Goal: Task Accomplishment & Management: Complete application form

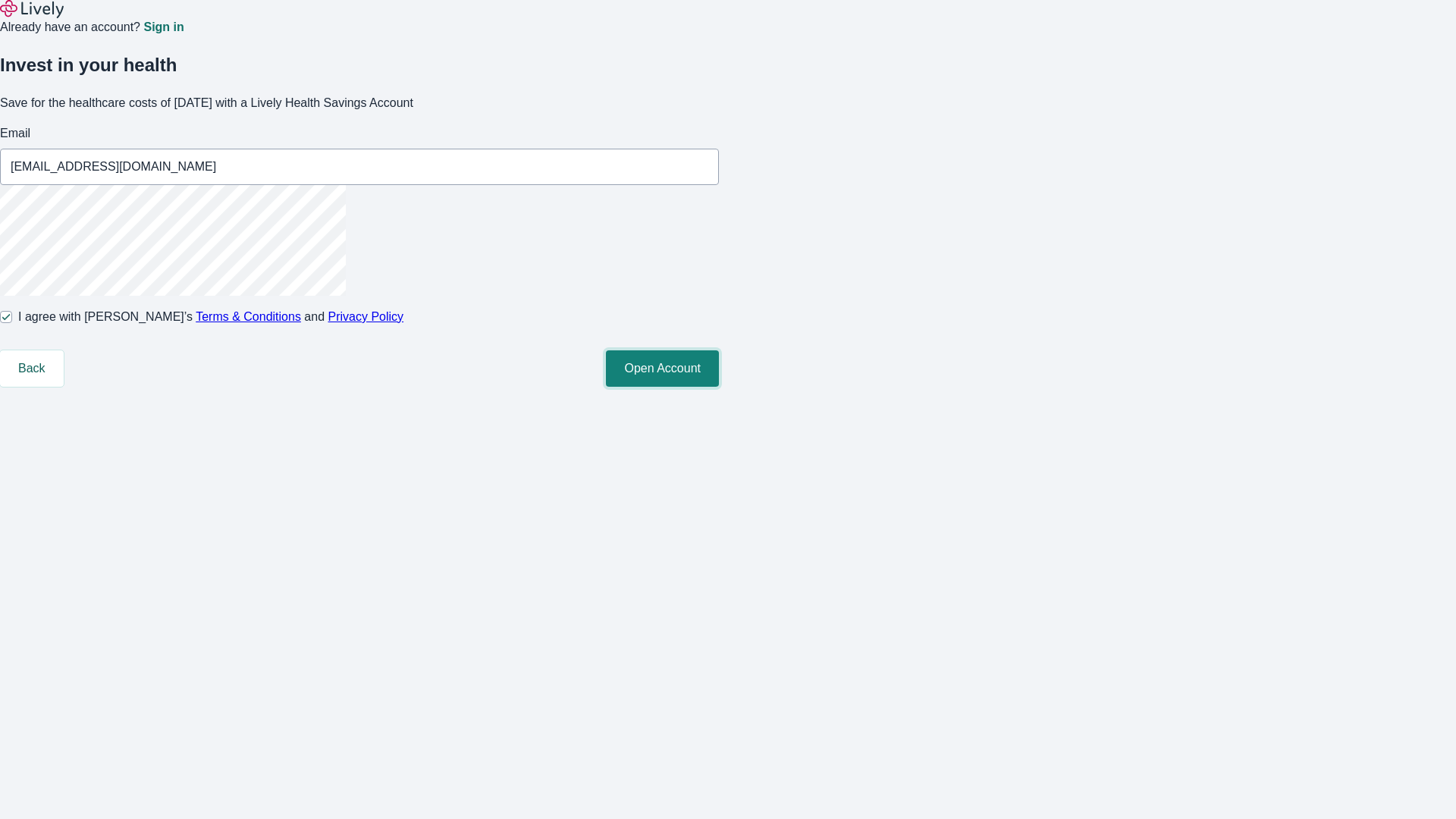
click at [719, 387] on button "Open Account" at bounding box center [662, 369] width 113 height 36
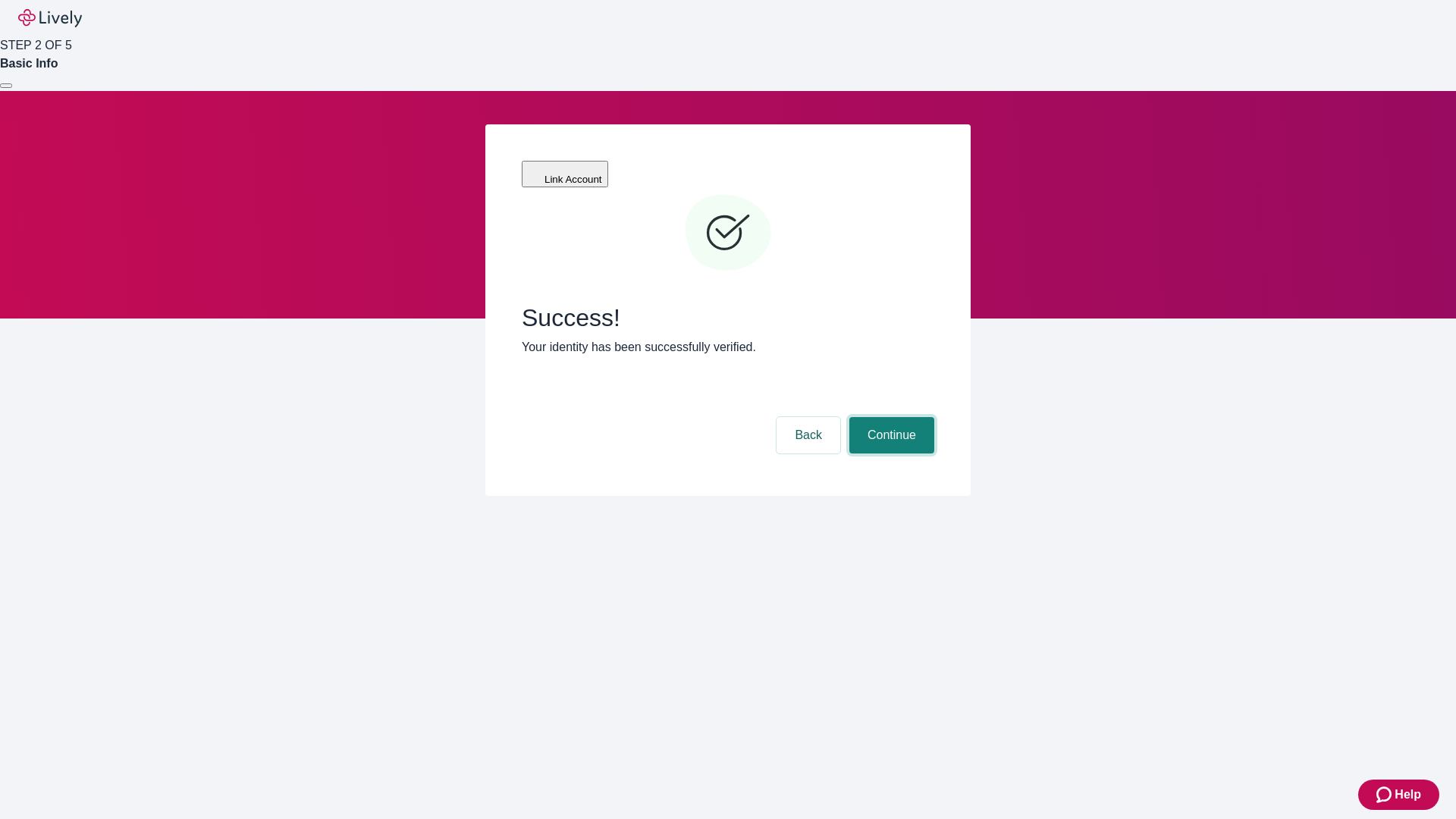
click at [890, 417] on button "Continue" at bounding box center [892, 435] width 85 height 36
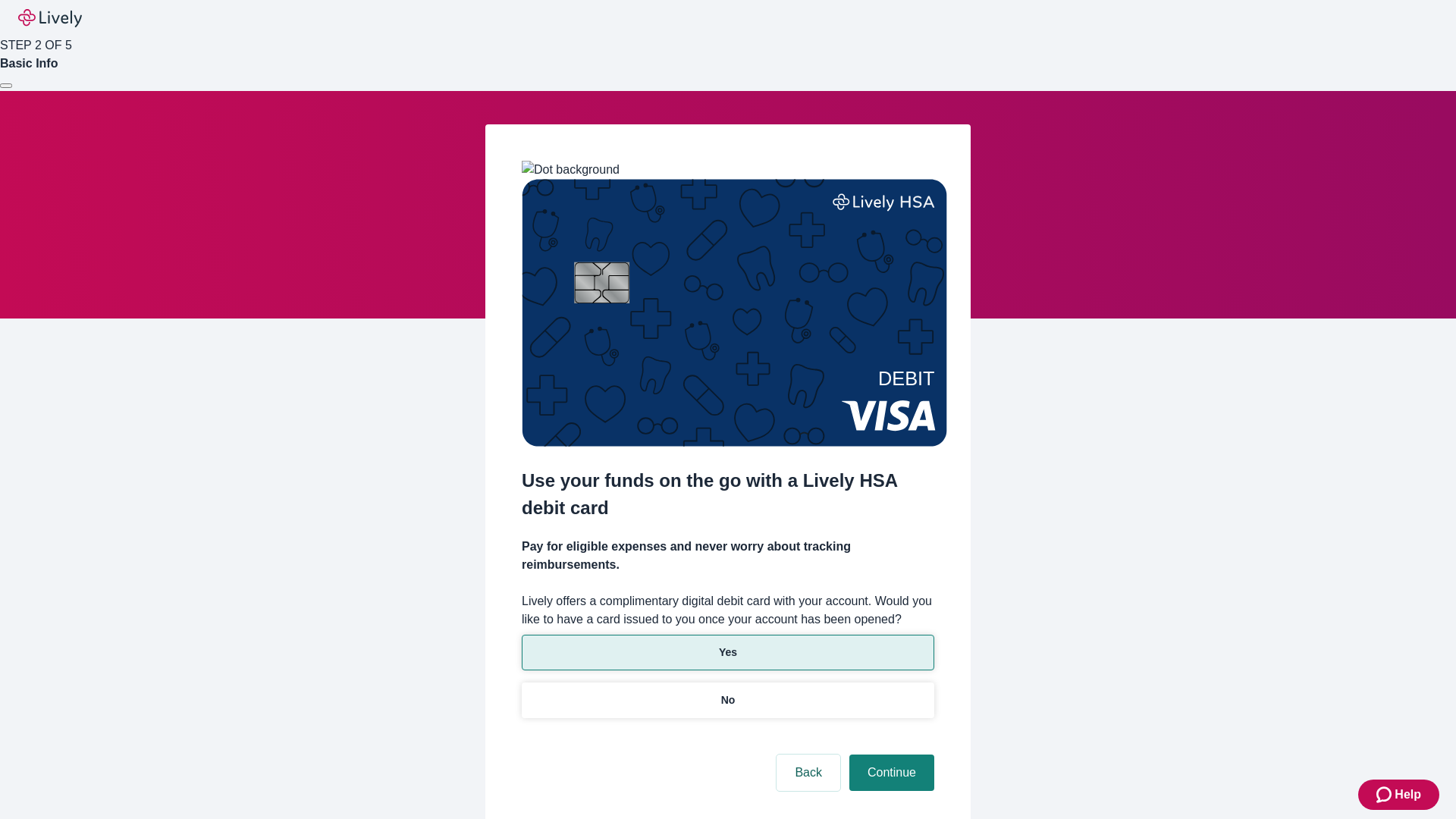
click at [727, 645] on p "Yes" at bounding box center [727, 653] width 18 height 16
click at [890, 755] on button "Continue" at bounding box center [892, 773] width 85 height 36
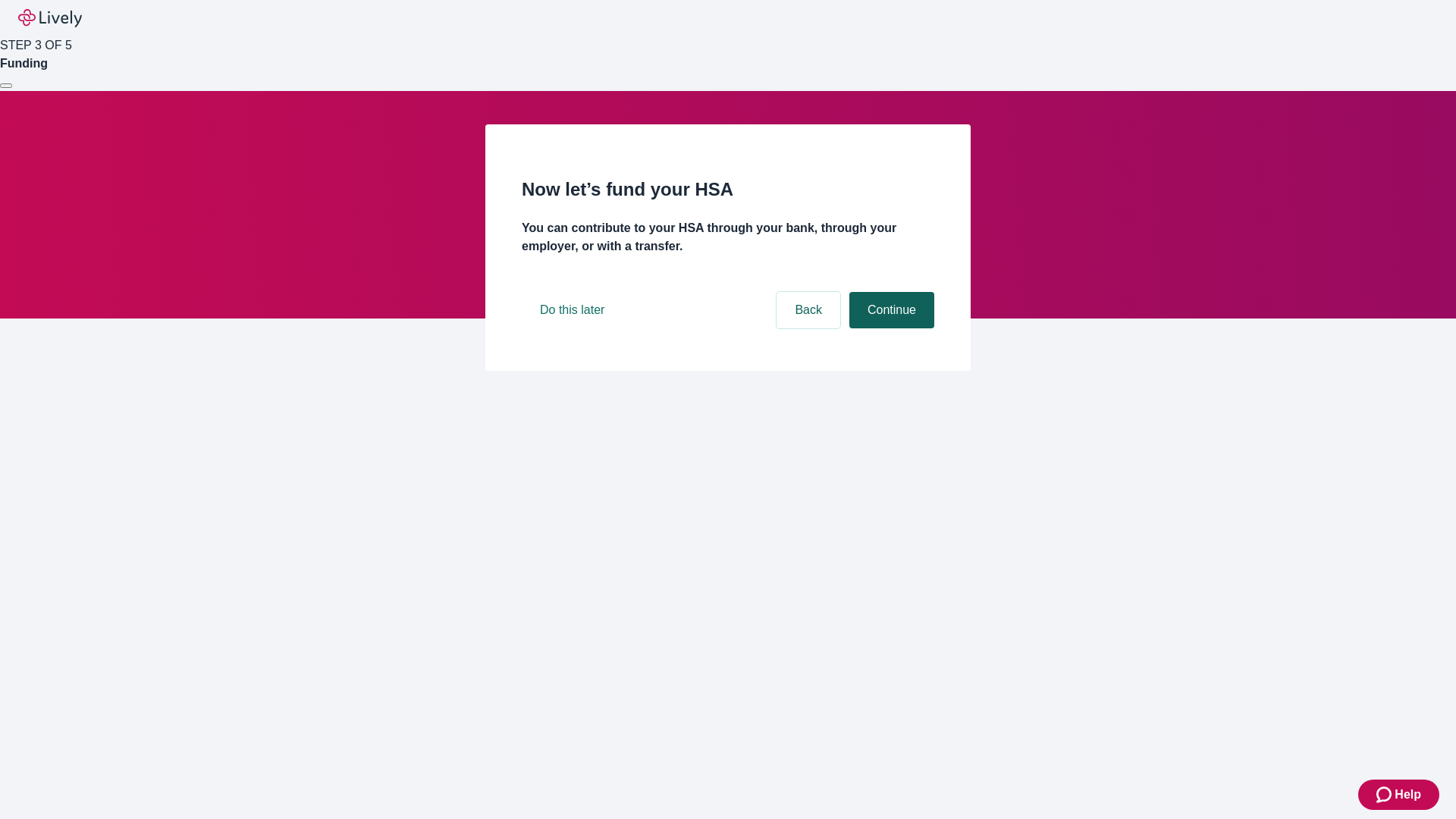
click at [890, 329] on button "Continue" at bounding box center [892, 310] width 85 height 36
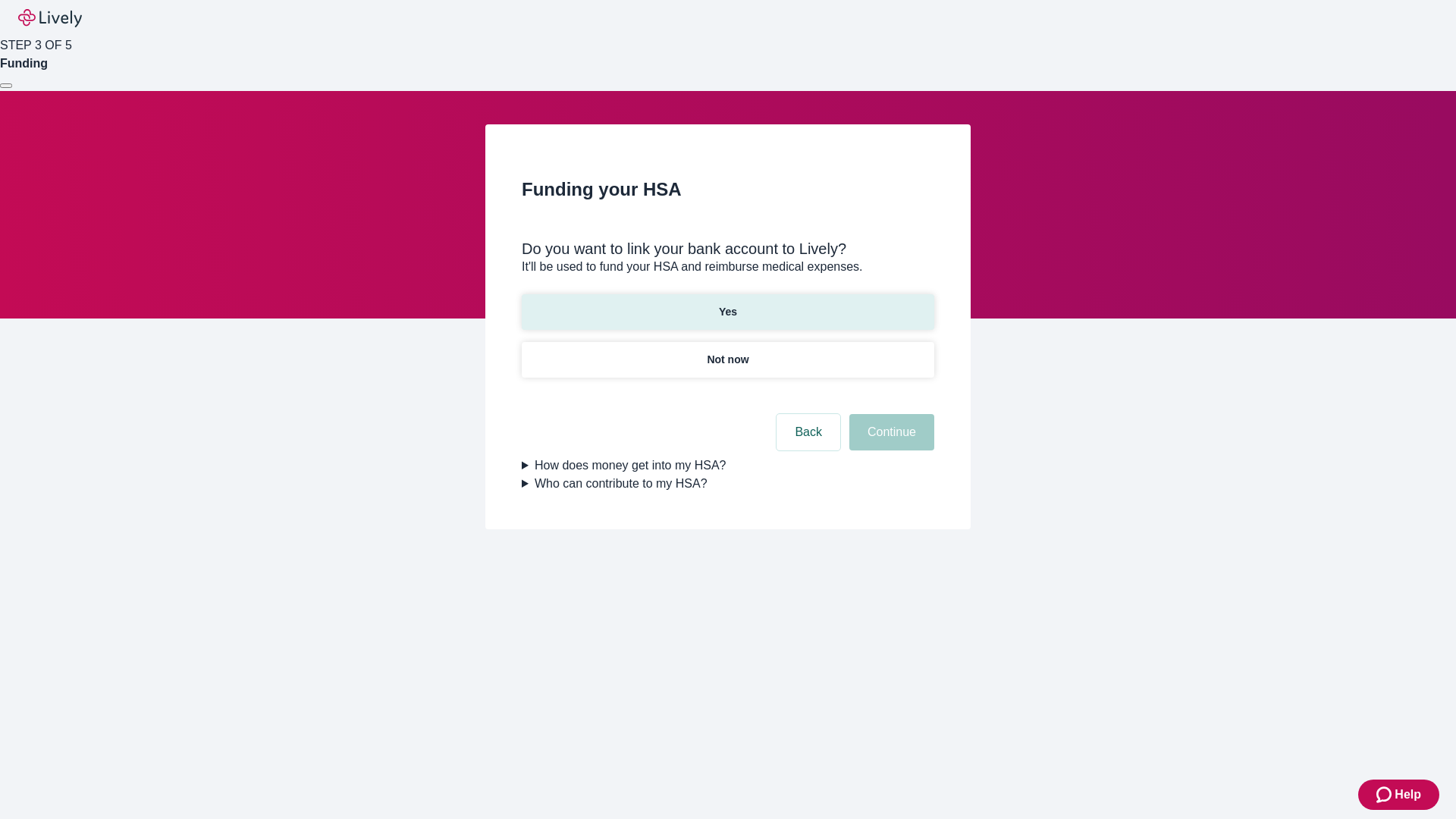
click at [727, 304] on p "Yes" at bounding box center [727, 312] width 18 height 16
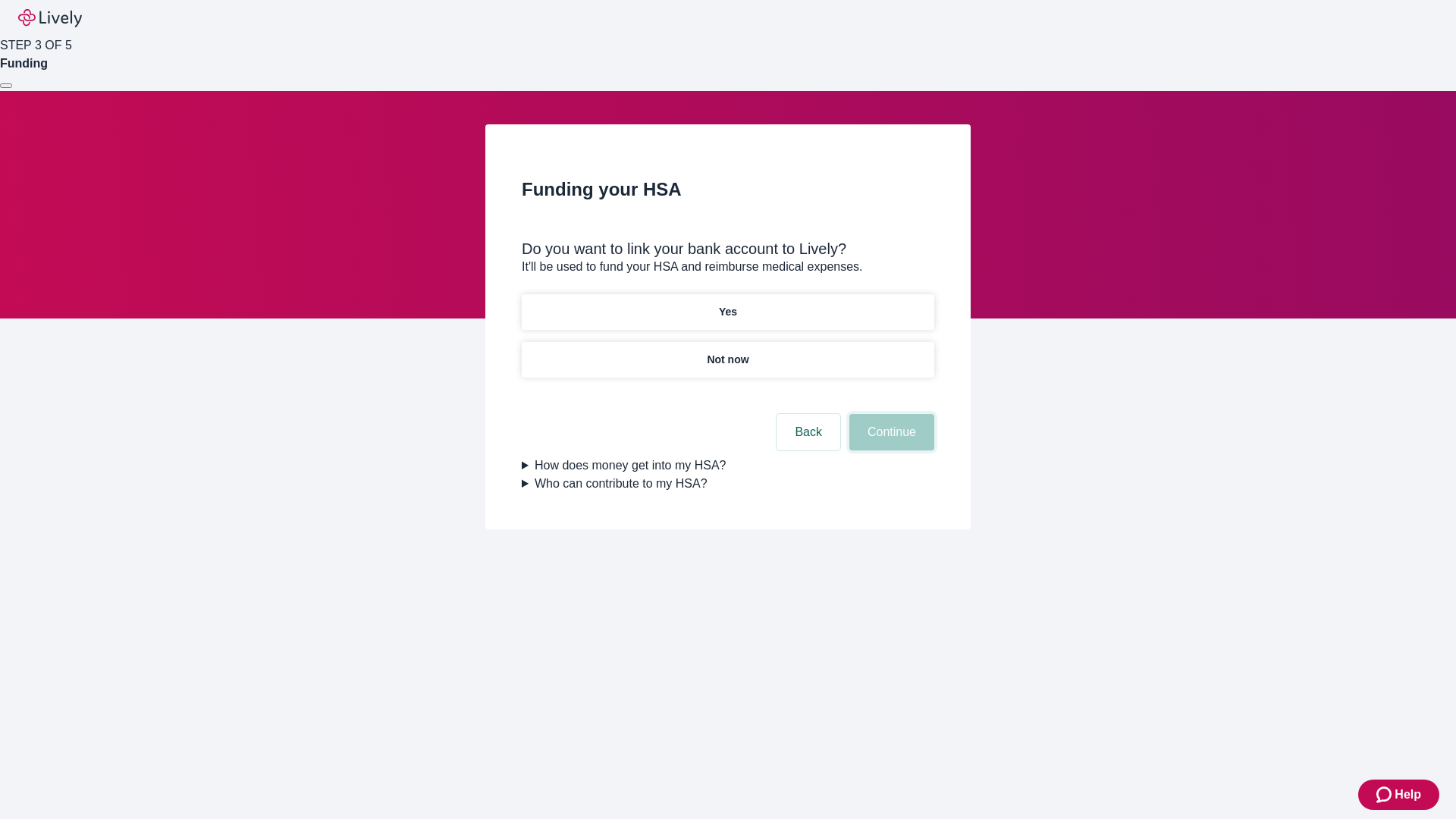
click at [890, 414] on button "Continue" at bounding box center [892, 432] width 85 height 36
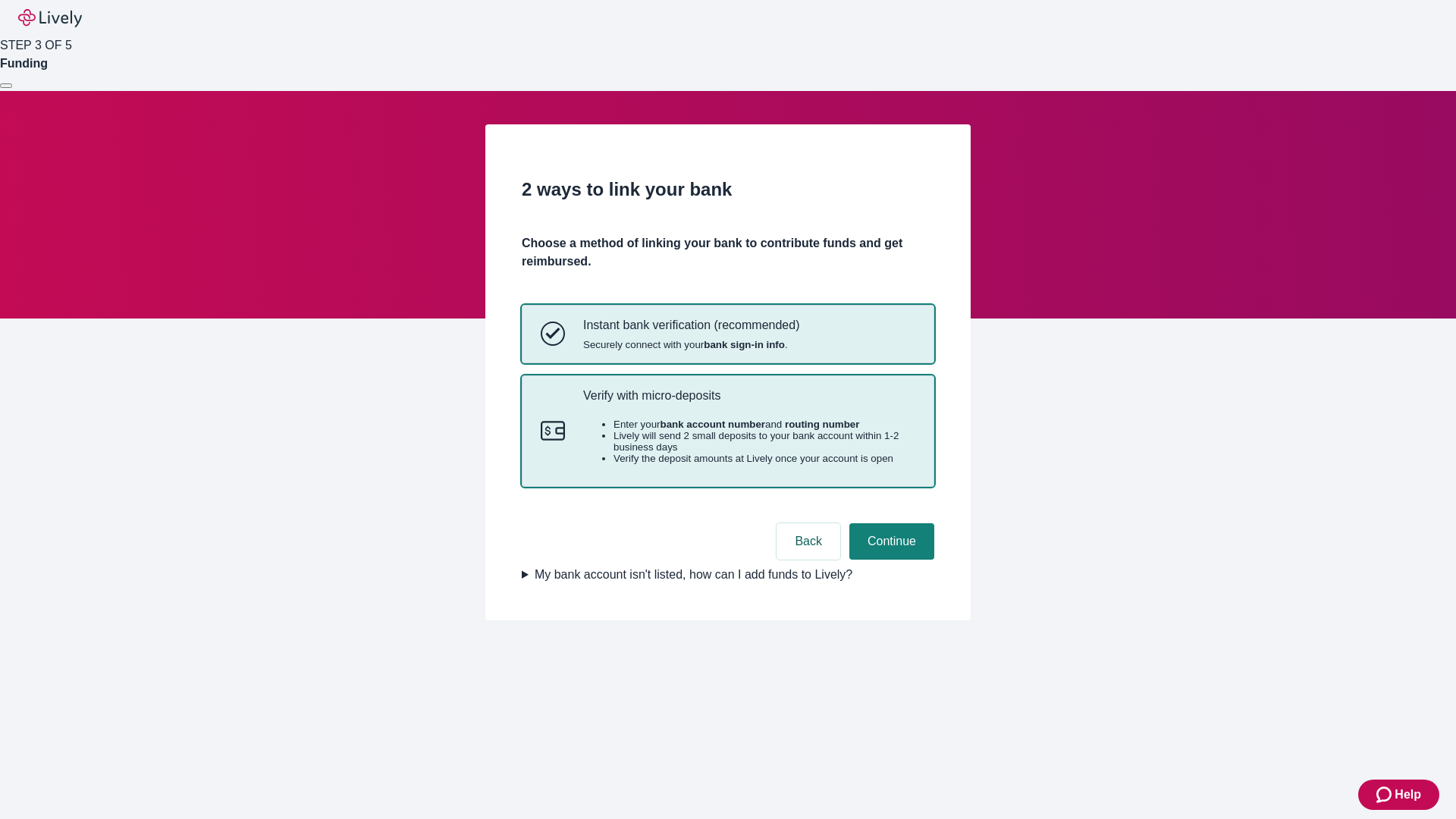
click at [748, 402] on p "Verify with micro-deposits" at bounding box center [748, 395] width 332 height 14
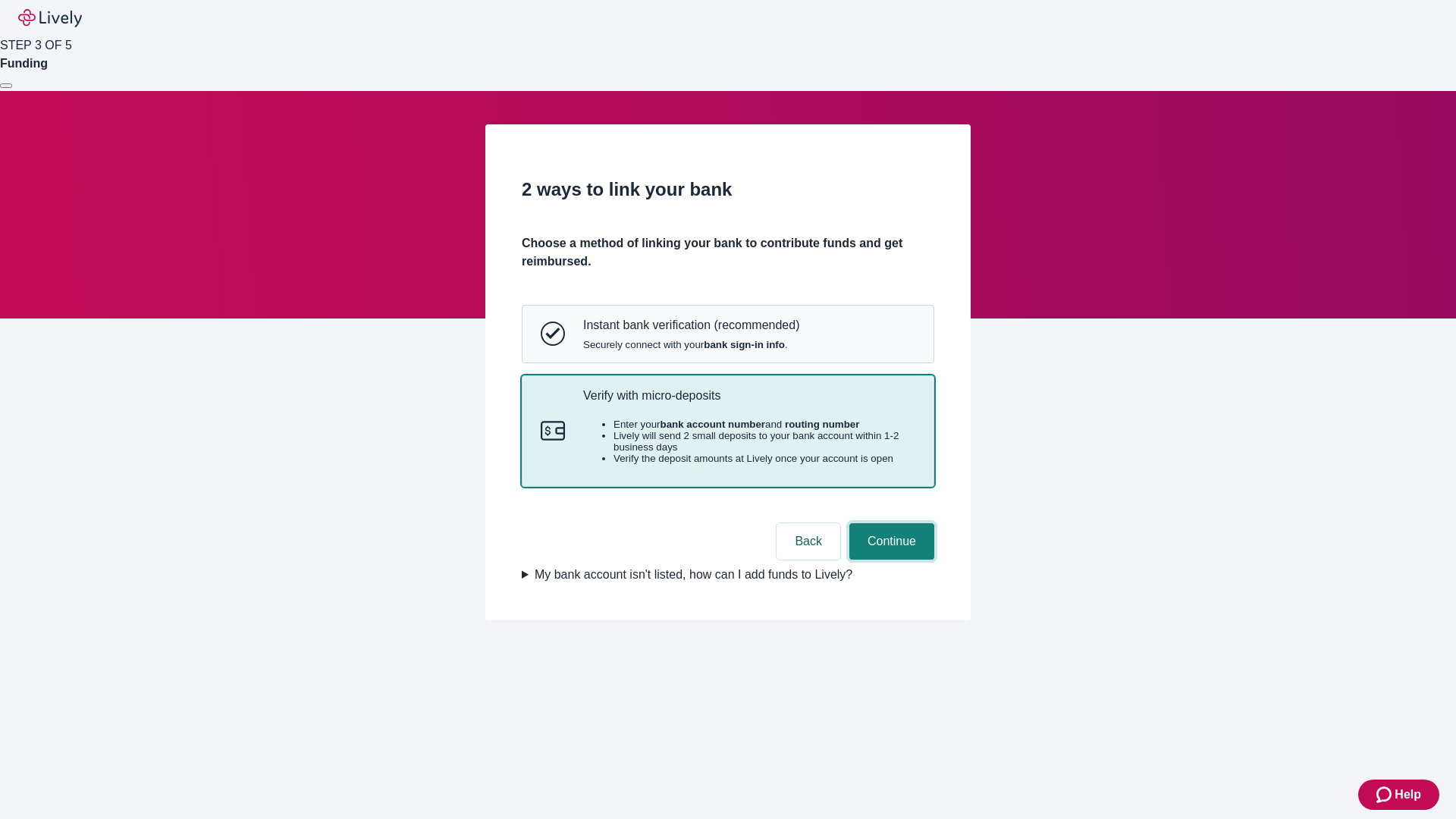
click at [890, 559] on button "Continue" at bounding box center [892, 541] width 85 height 36
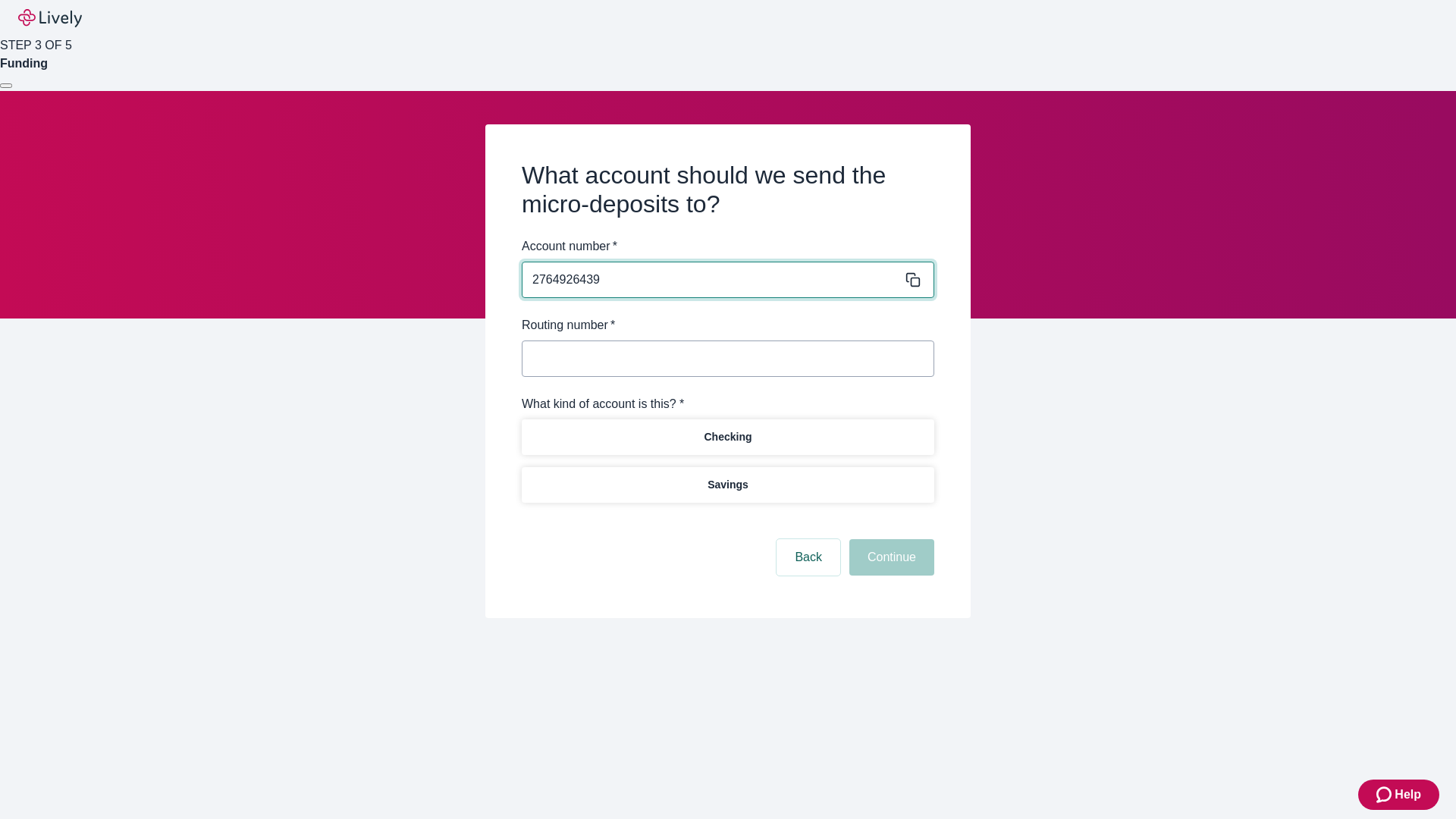
type input "2764926439"
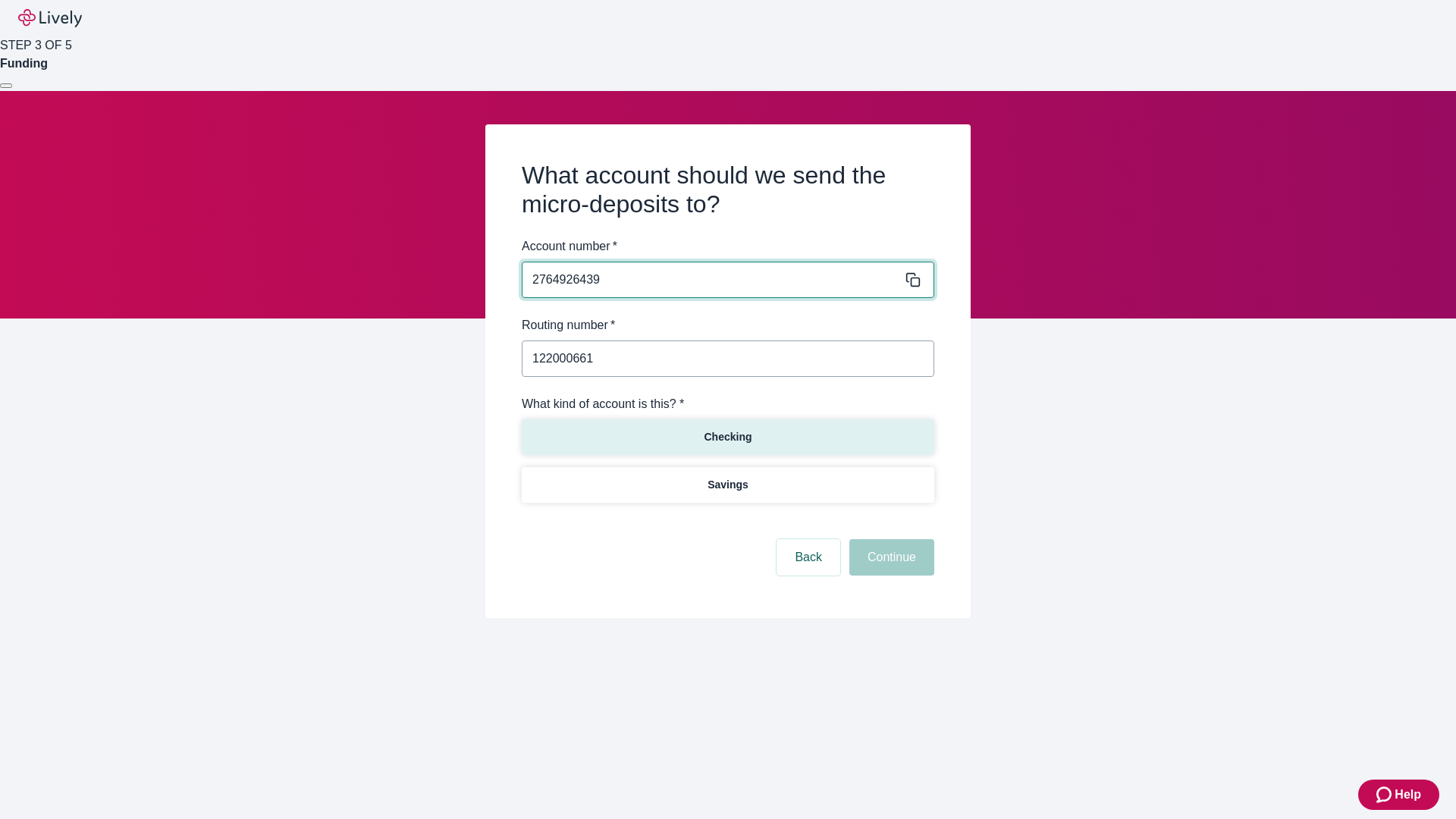
type input "122000661"
click at [727, 436] on p "Checking" at bounding box center [727, 437] width 48 height 16
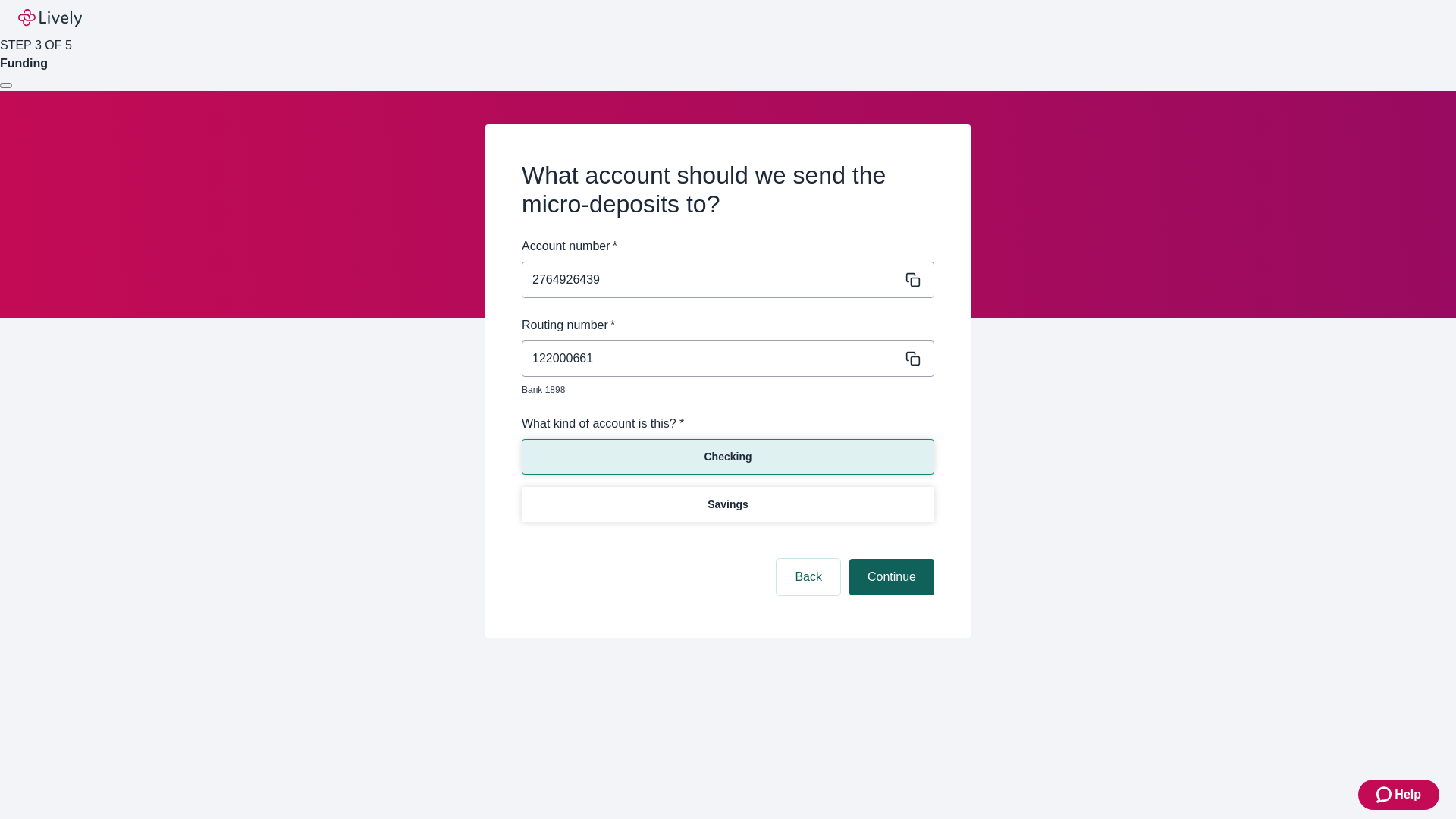
click at [890, 559] on button "Continue" at bounding box center [892, 577] width 85 height 36
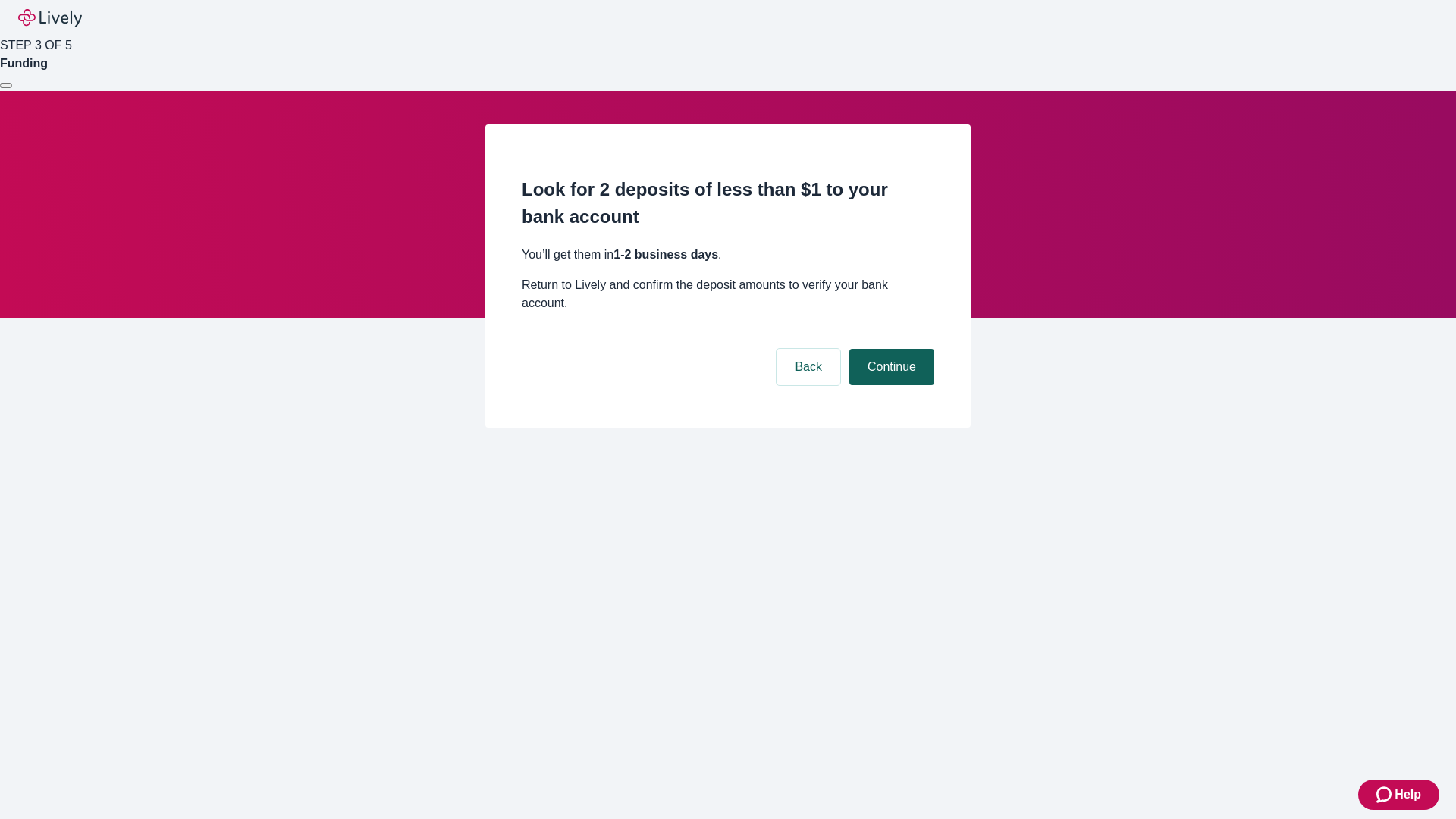
click at [890, 349] on button "Continue" at bounding box center [892, 367] width 85 height 36
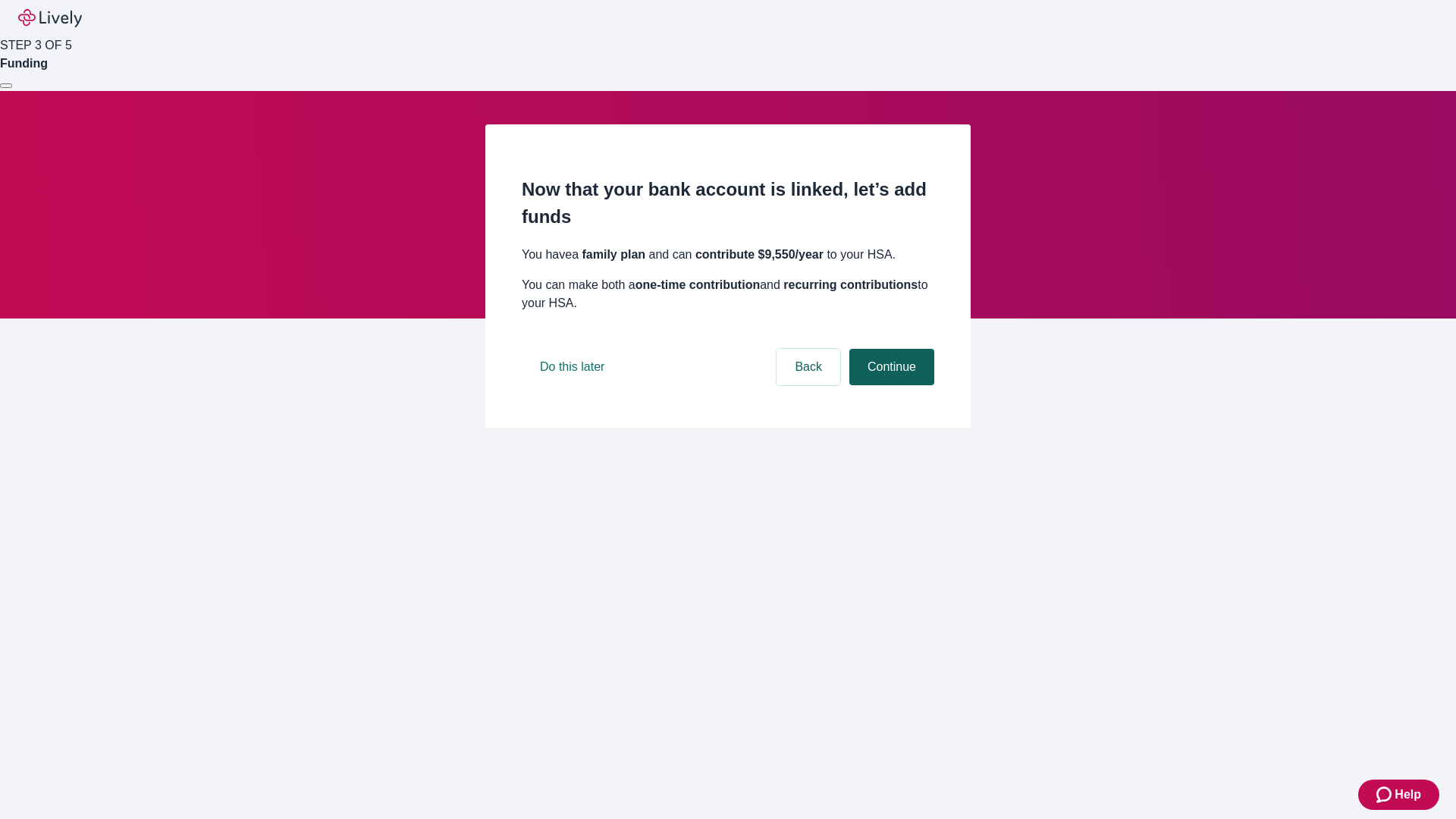
click at [890, 385] on button "Continue" at bounding box center [892, 367] width 85 height 36
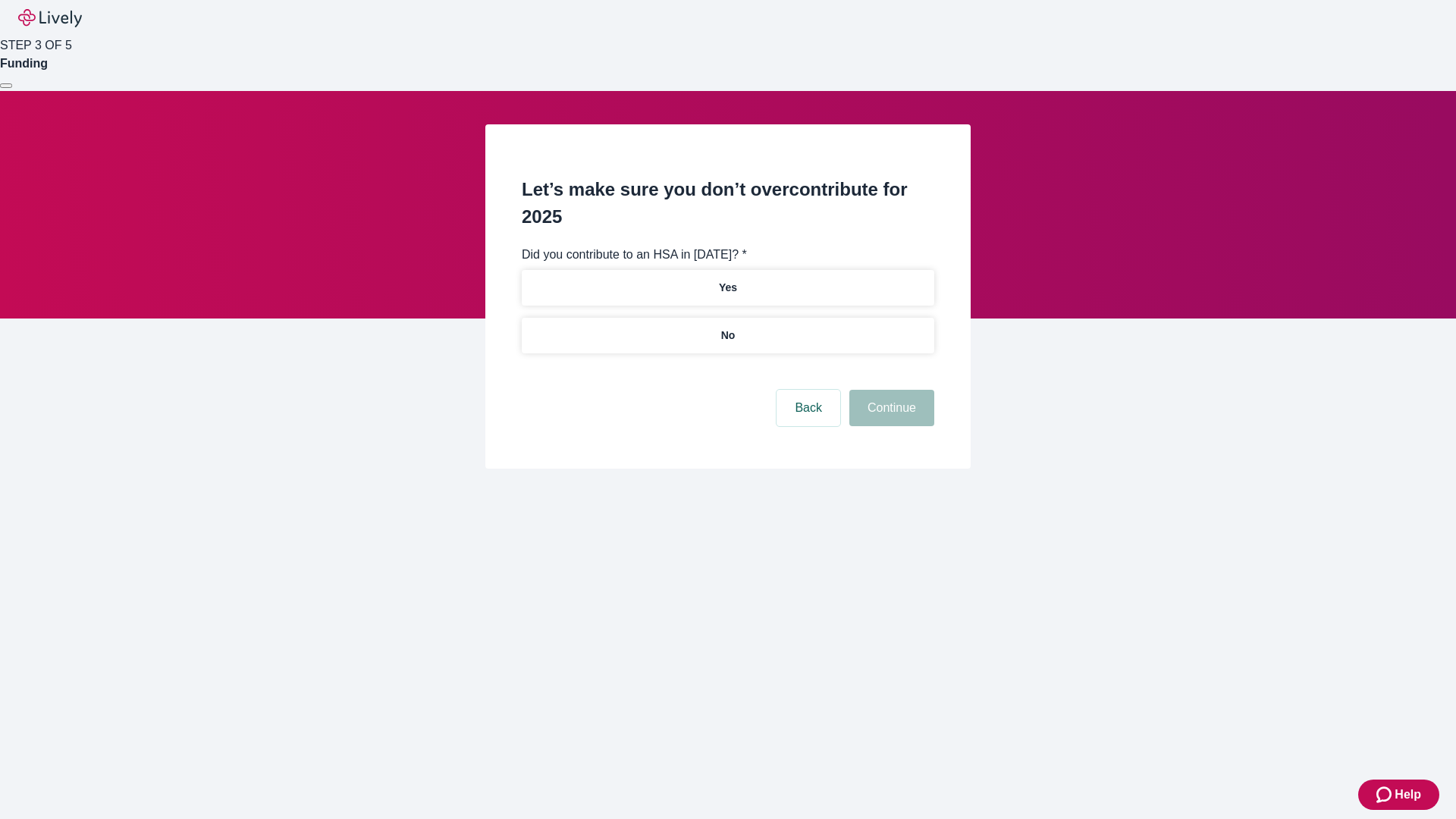
click at [727, 328] on p "No" at bounding box center [728, 336] width 14 height 16
click at [890, 390] on button "Continue" at bounding box center [892, 408] width 85 height 36
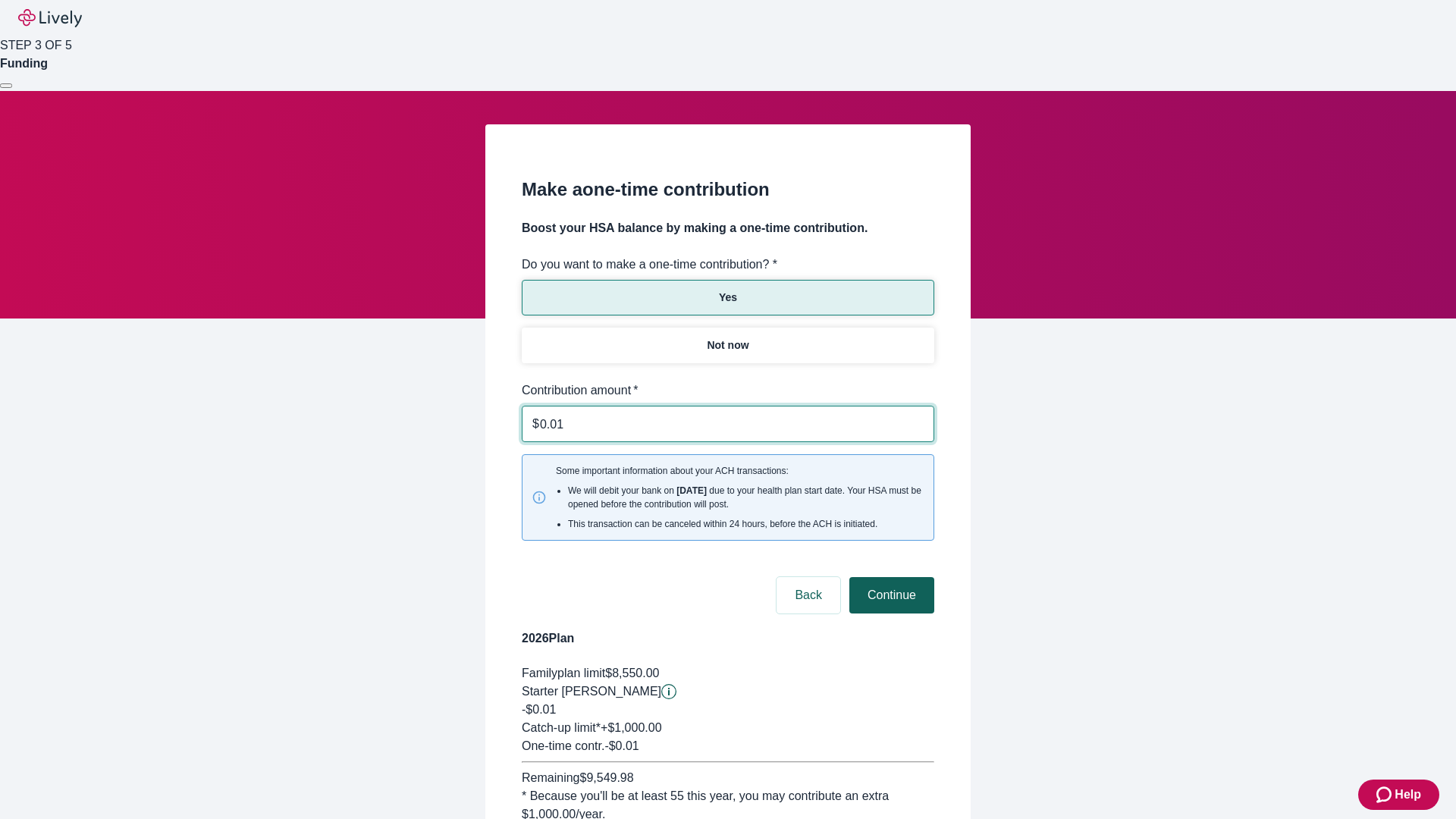
type input "0.01"
click at [890, 577] on button "Continue" at bounding box center [892, 595] width 85 height 36
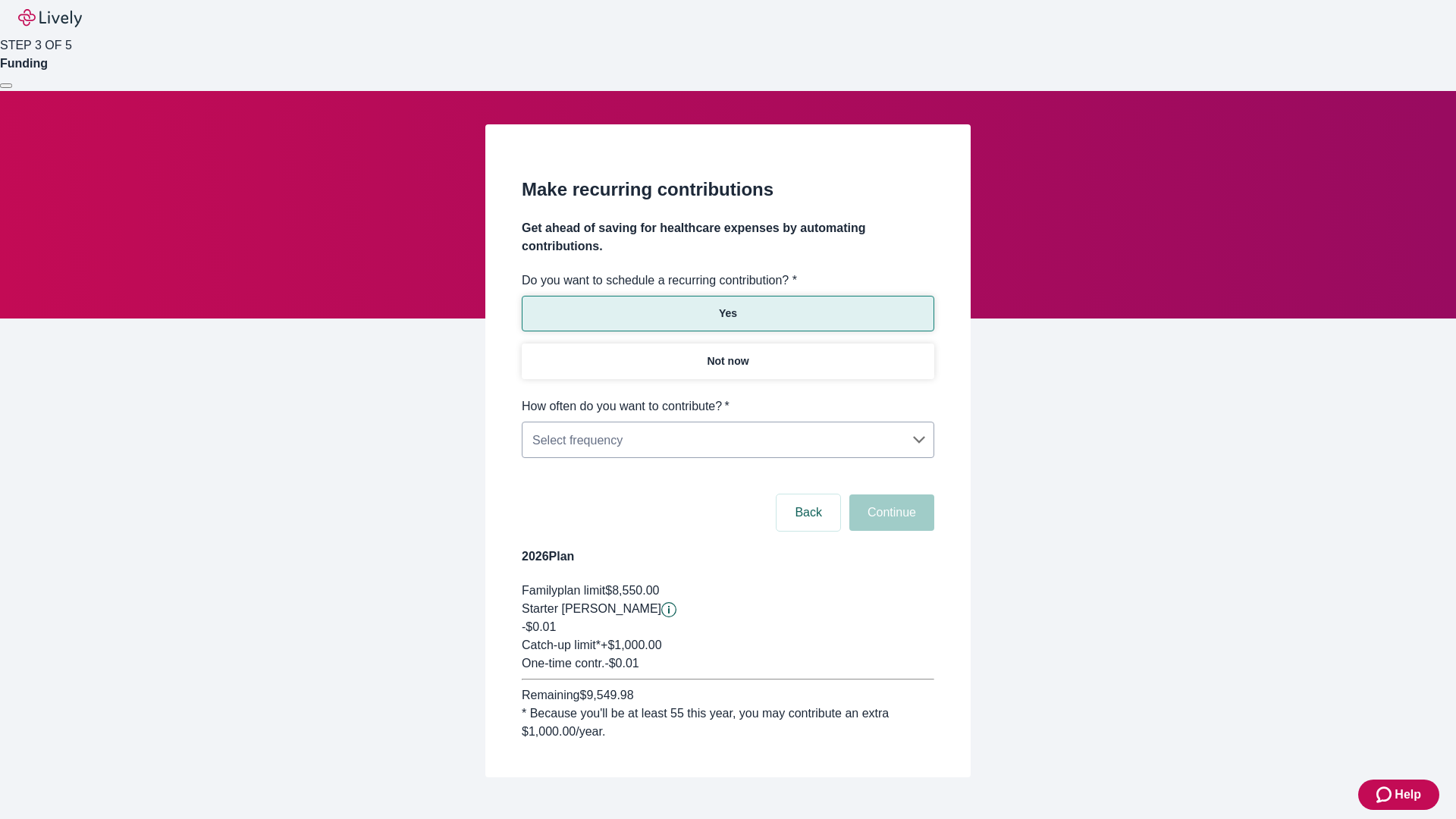
click at [727, 398] on body "Help STEP 3 OF 5 Funding Make recurring contributions Get ahead of saving for h…" at bounding box center [728, 425] width 1456 height 850
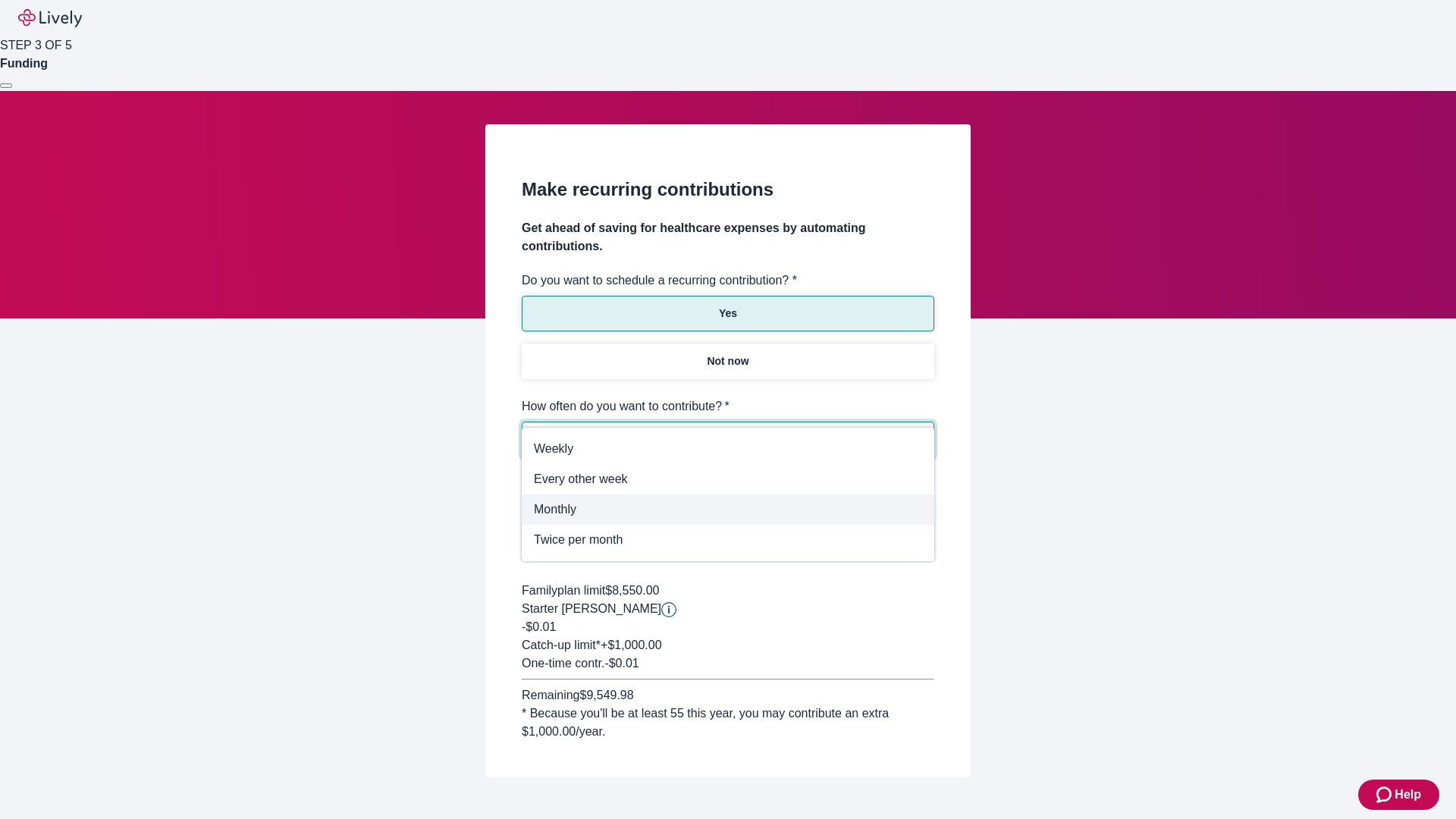
click at [728, 510] on span "Monthly" at bounding box center [728, 509] width 388 height 18
type input "Monthly"
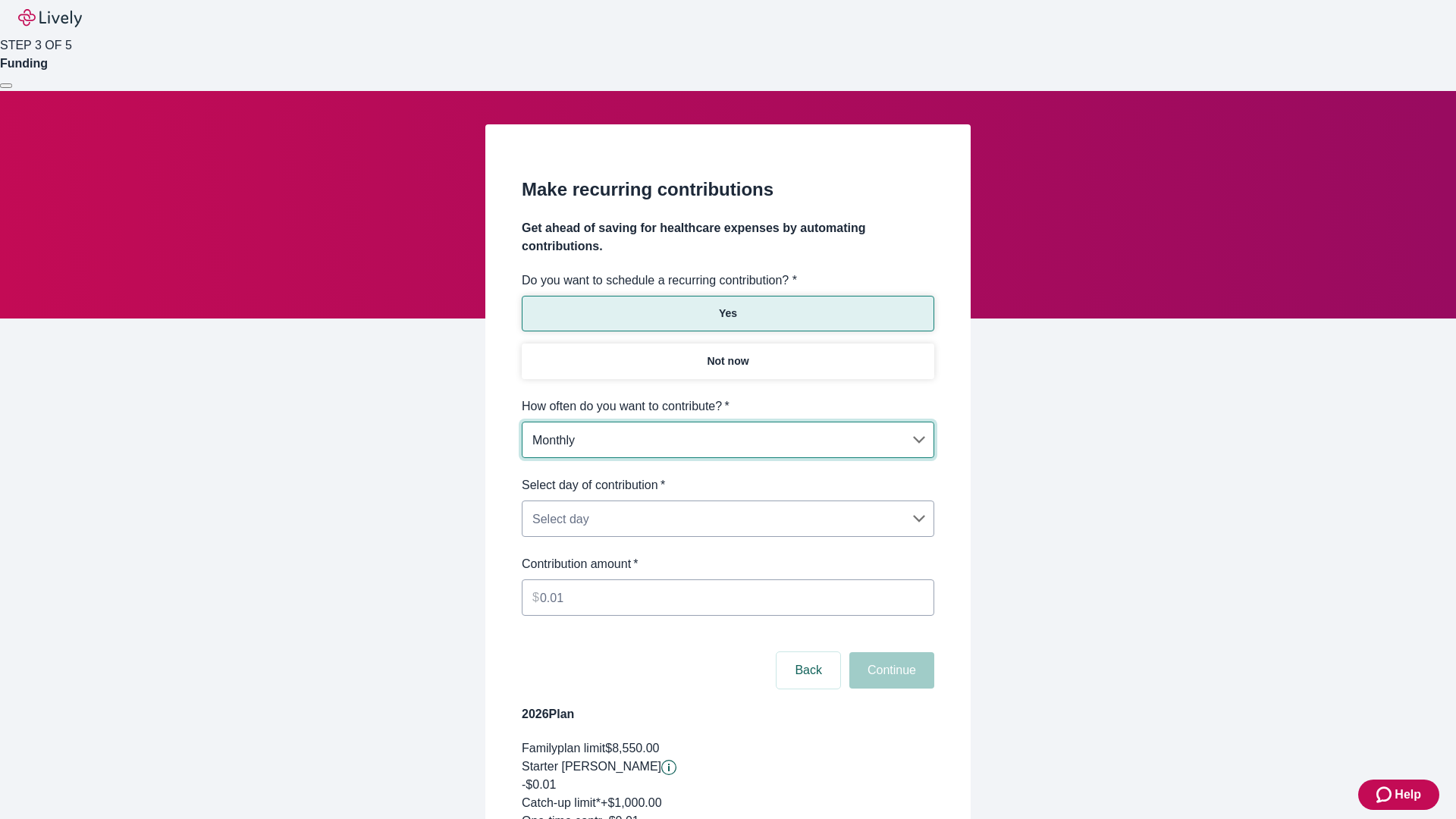
click at [727, 476] on body "Help STEP 3 OF 5 Funding Make recurring contributions Get ahead of saving for h…" at bounding box center [728, 504] width 1456 height 1008
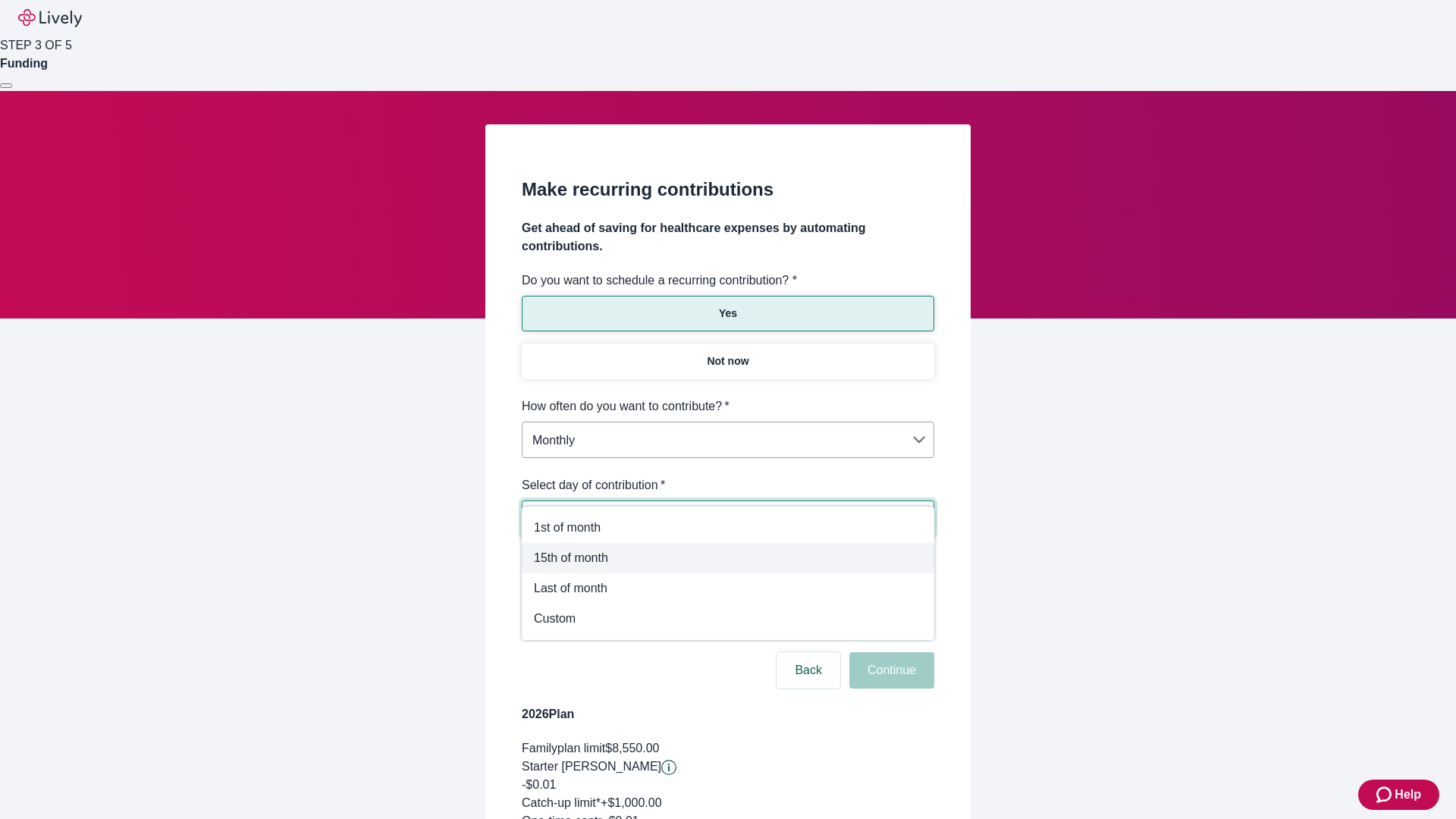
click at [728, 558] on span "15th of month" at bounding box center [728, 558] width 388 height 18
type input "Monthly15th"
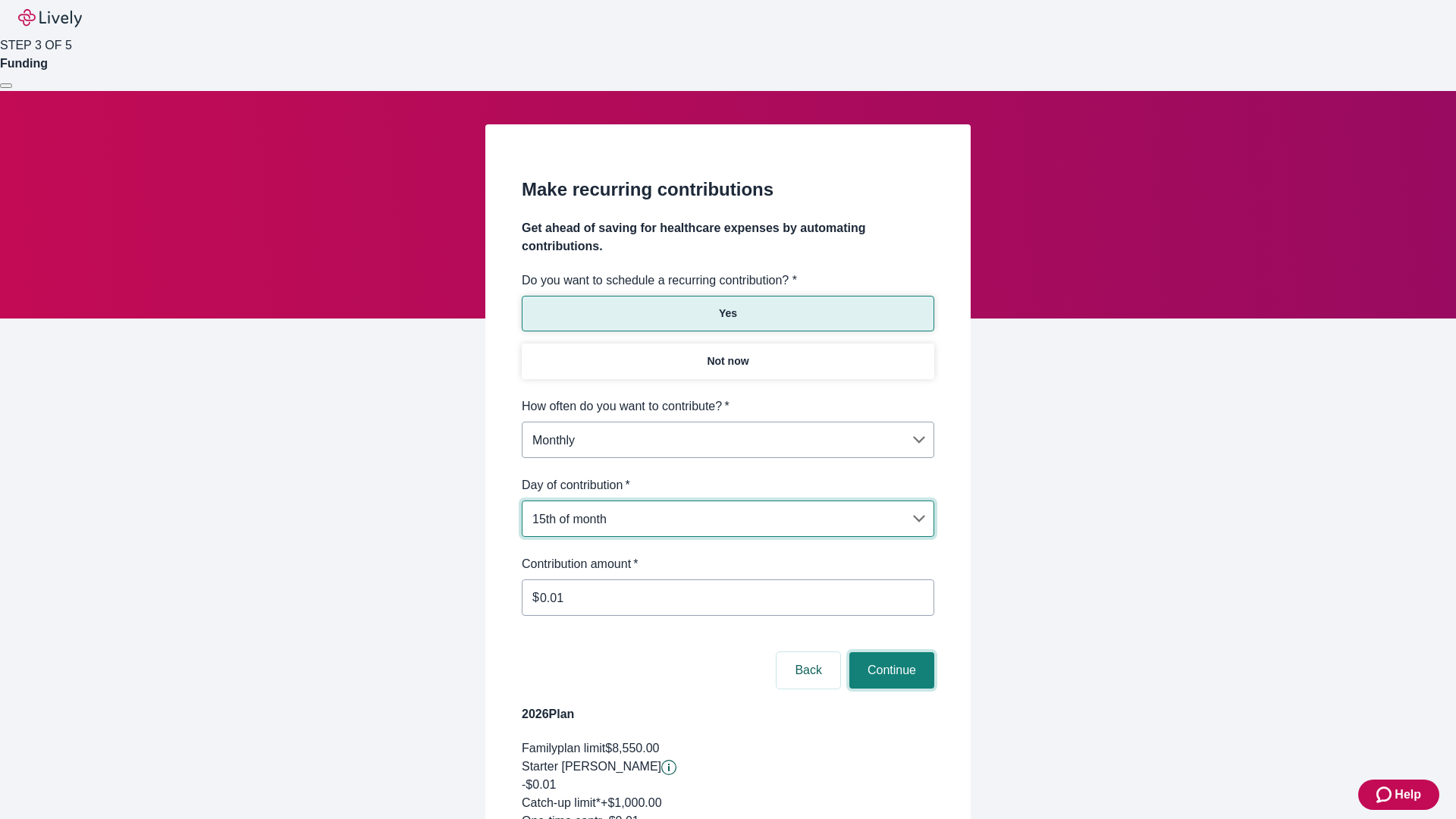
click at [890, 652] on button "Continue" at bounding box center [892, 670] width 85 height 36
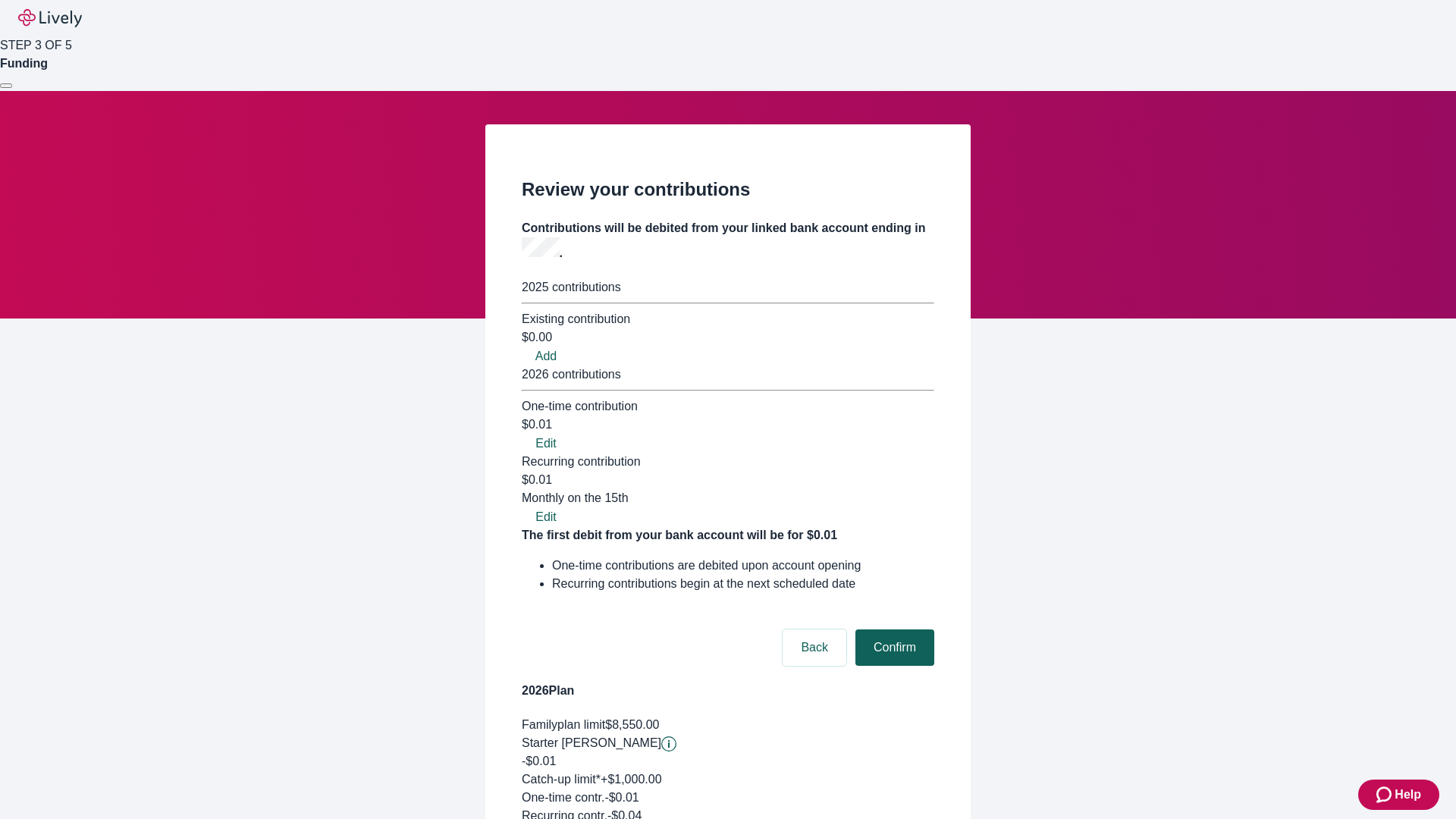
click at [893, 629] on button "Confirm" at bounding box center [894, 647] width 79 height 36
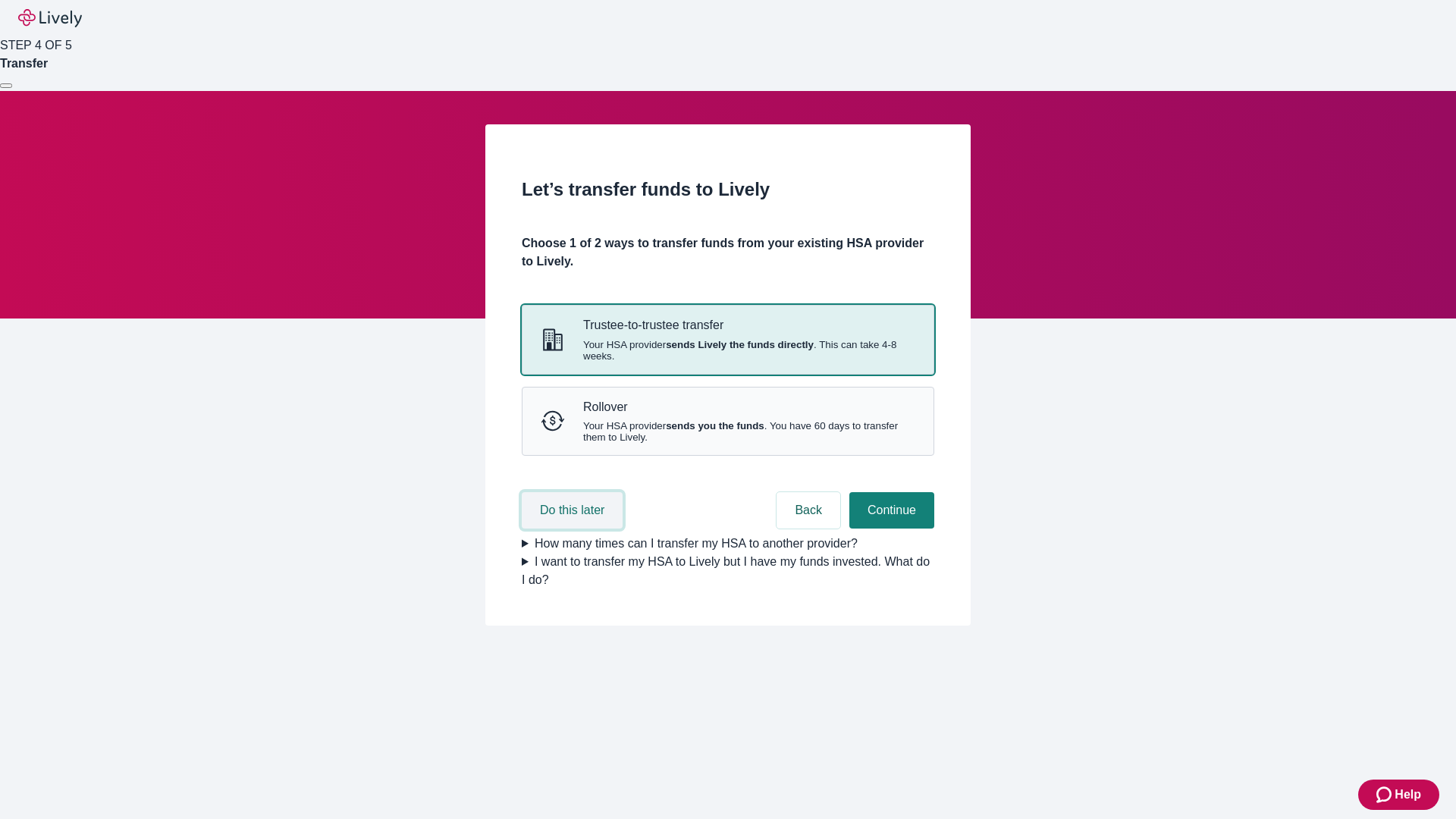
click at [574, 529] on button "Do this later" at bounding box center [572, 510] width 101 height 36
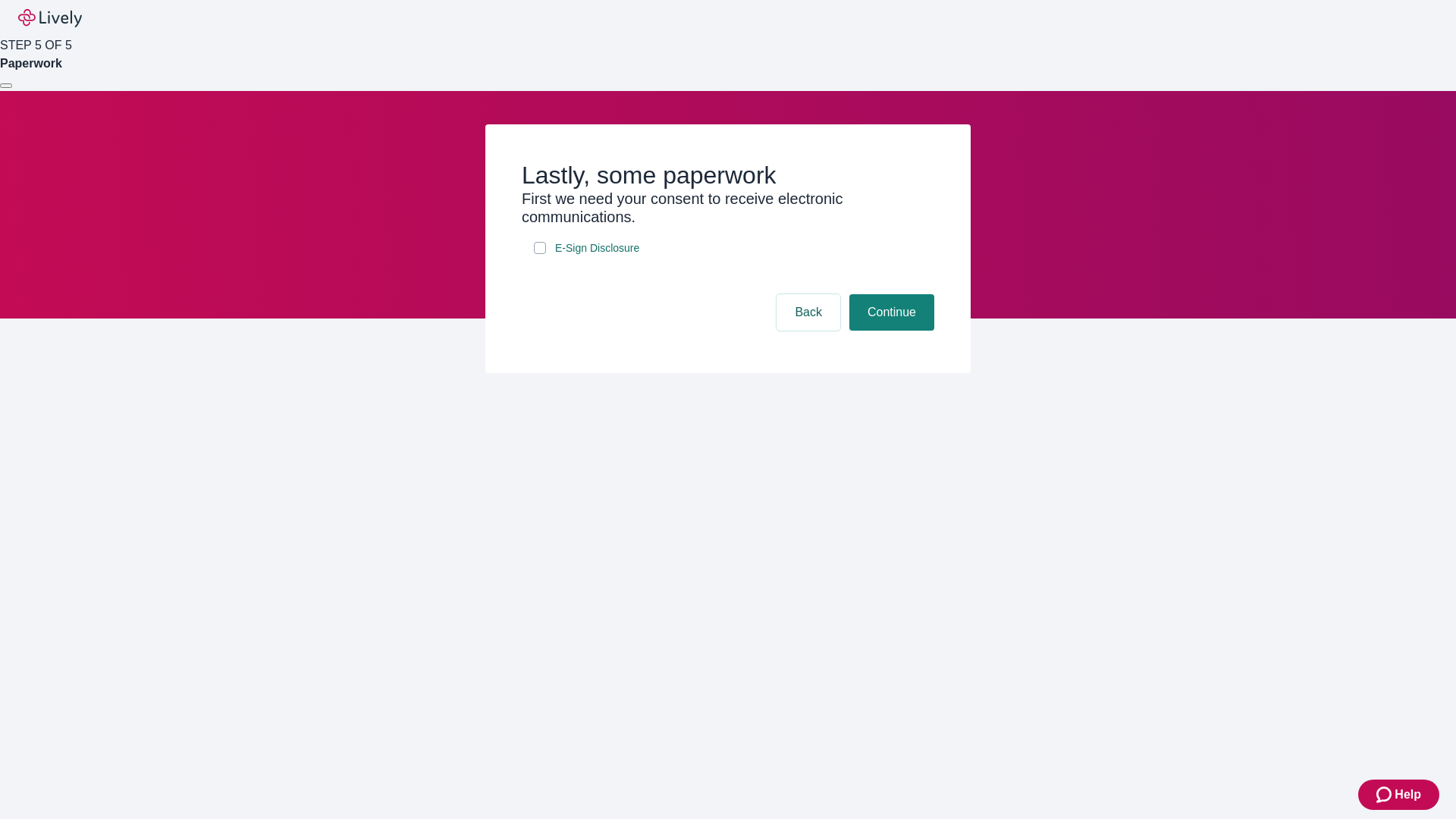
click at [540, 254] on input "E-Sign Disclosure" at bounding box center [540, 247] width 12 height 12
checkbox input "true"
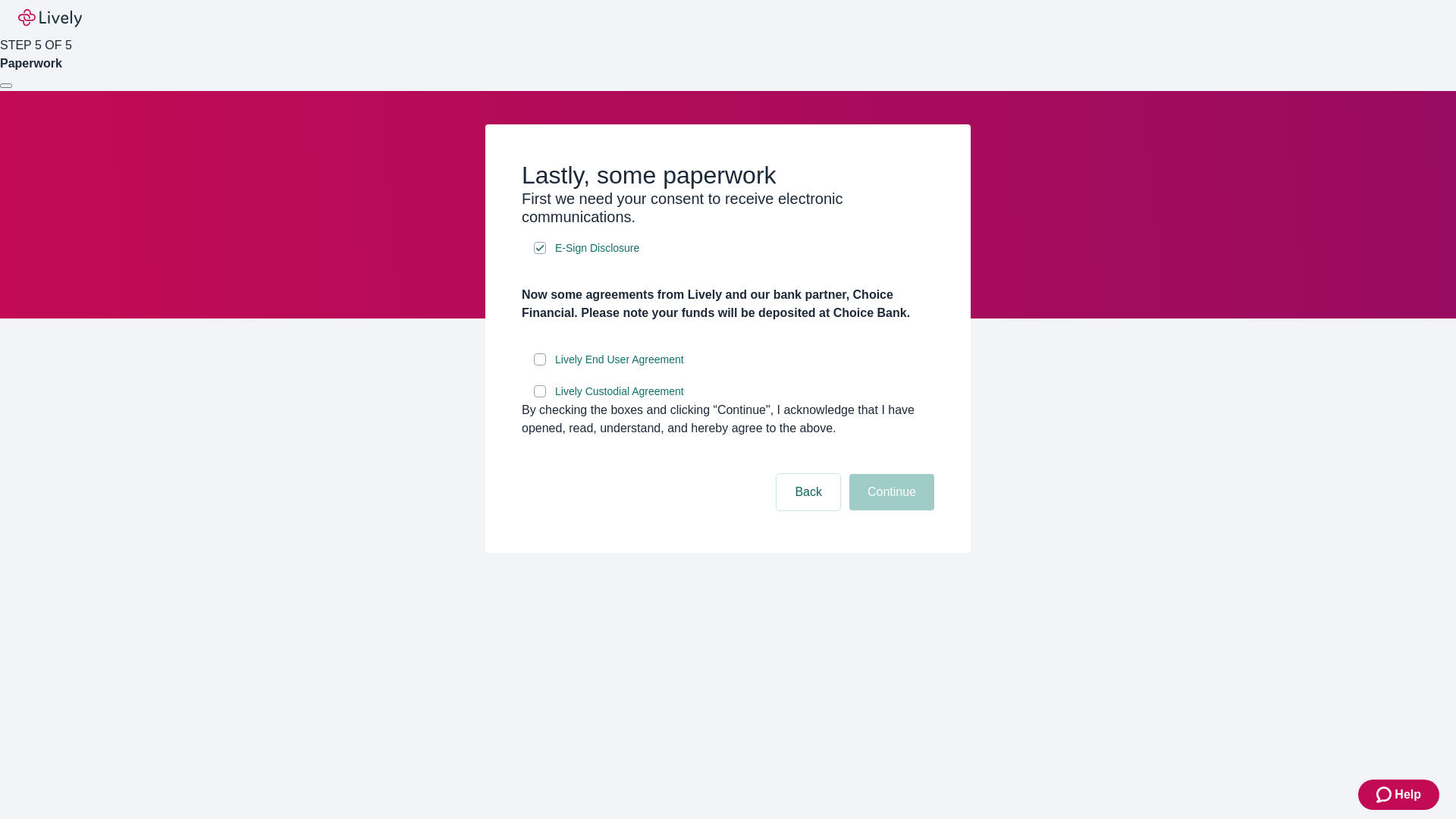
click at [540, 366] on input "Lively End User Agreement" at bounding box center [540, 359] width 12 height 12
checkbox input "true"
click at [540, 398] on input "Lively Custodial Agreement" at bounding box center [540, 391] width 12 height 12
checkbox input "true"
click at [890, 511] on button "Continue" at bounding box center [892, 492] width 85 height 36
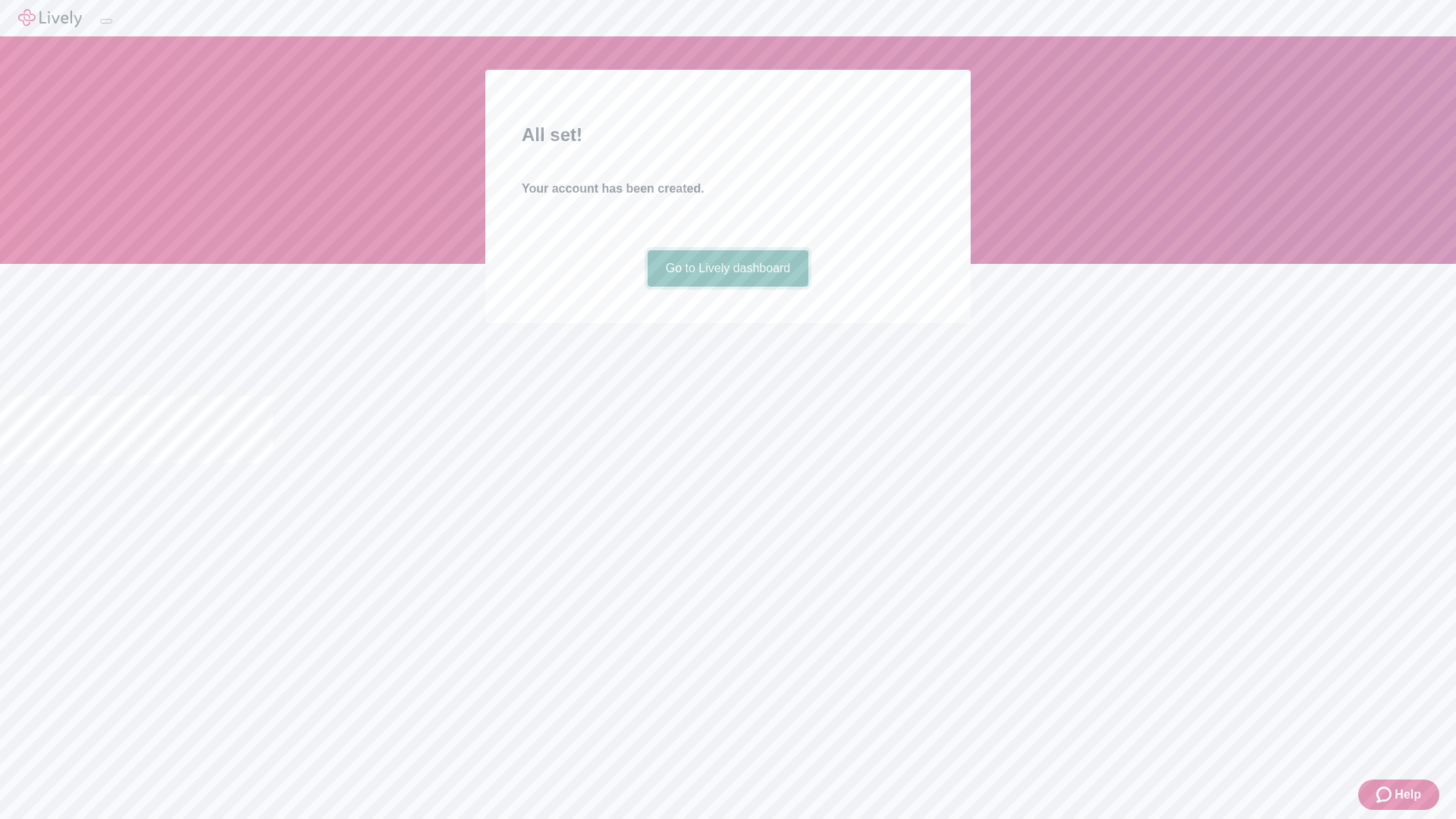
click at [727, 286] on link "Go to Lively dashboard" at bounding box center [729, 268] width 162 height 36
